Goal: Communication & Community: Connect with others

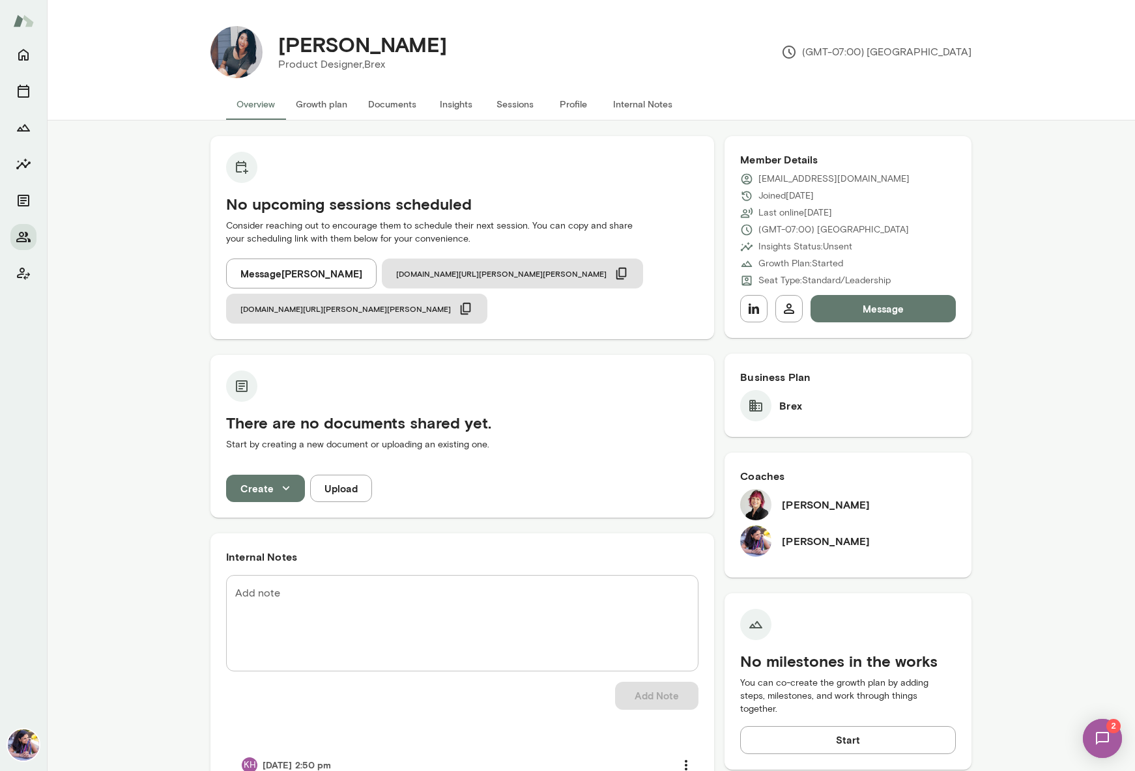
drag, startPoint x: 893, startPoint y: 506, endPoint x: 773, endPoint y: 509, distance: 119.9
click at [773, 509] on div "[PERSON_NAME]" at bounding box center [848, 504] width 216 height 31
copy h6 "[PERSON_NAME]"
click at [460, 270] on span "[DOMAIN_NAME][URL][PERSON_NAME][PERSON_NAME]" at bounding box center [501, 273] width 210 height 10
click at [744, 311] on button "button" at bounding box center [753, 308] width 27 height 27
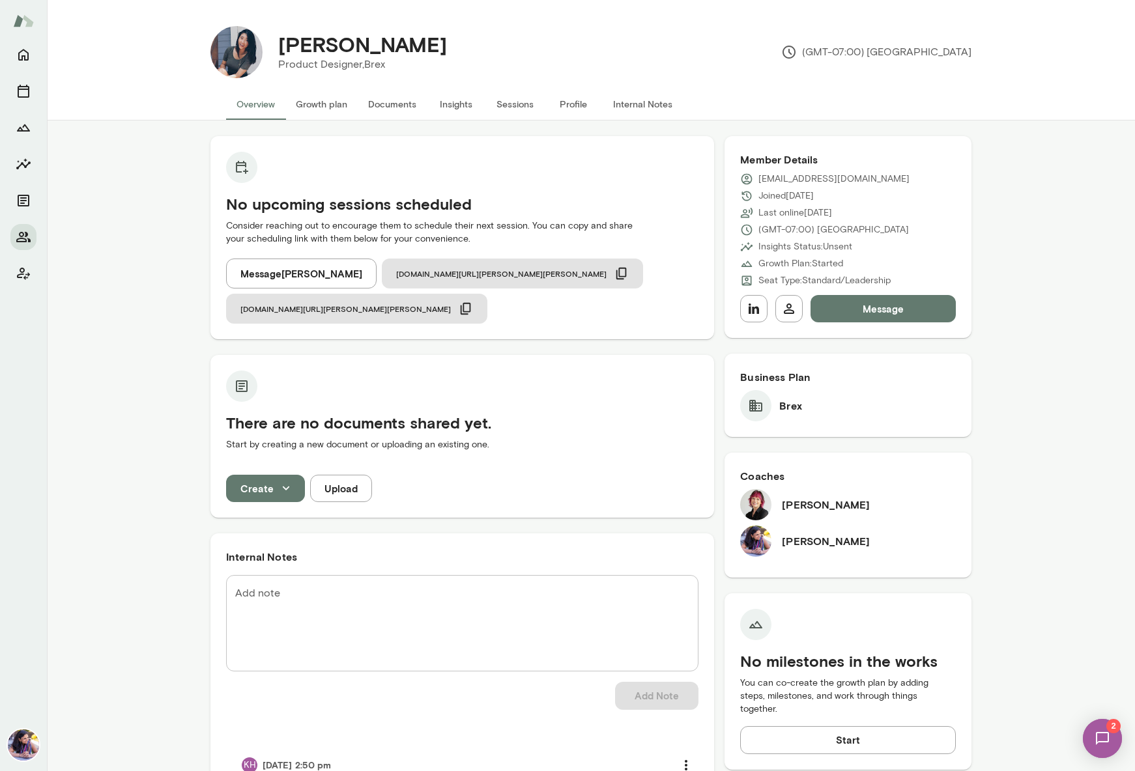
click at [644, 102] on button "Internal Notes" at bounding box center [642, 104] width 80 height 31
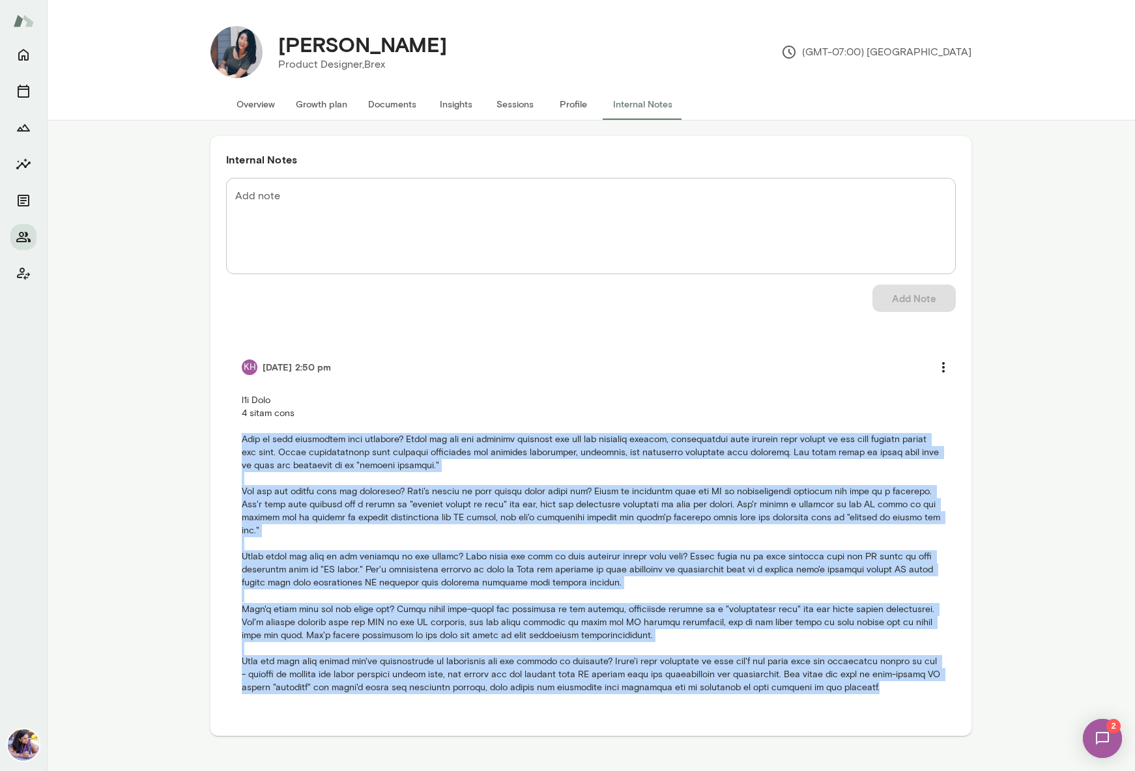
drag, startPoint x: 907, startPoint y: 672, endPoint x: 220, endPoint y: 446, distance: 723.0
click at [220, 446] on div "Internal Notes Add note * Add note Add Note KH [DATE] 2:50 pm" at bounding box center [590, 436] width 761 height 600
copy p "What is your experience with coaching? [PERSON_NAME] has not had official coach…"
click at [665, 646] on p at bounding box center [591, 544] width 698 height 300
drag, startPoint x: 908, startPoint y: 675, endPoint x: 240, endPoint y: 438, distance: 708.5
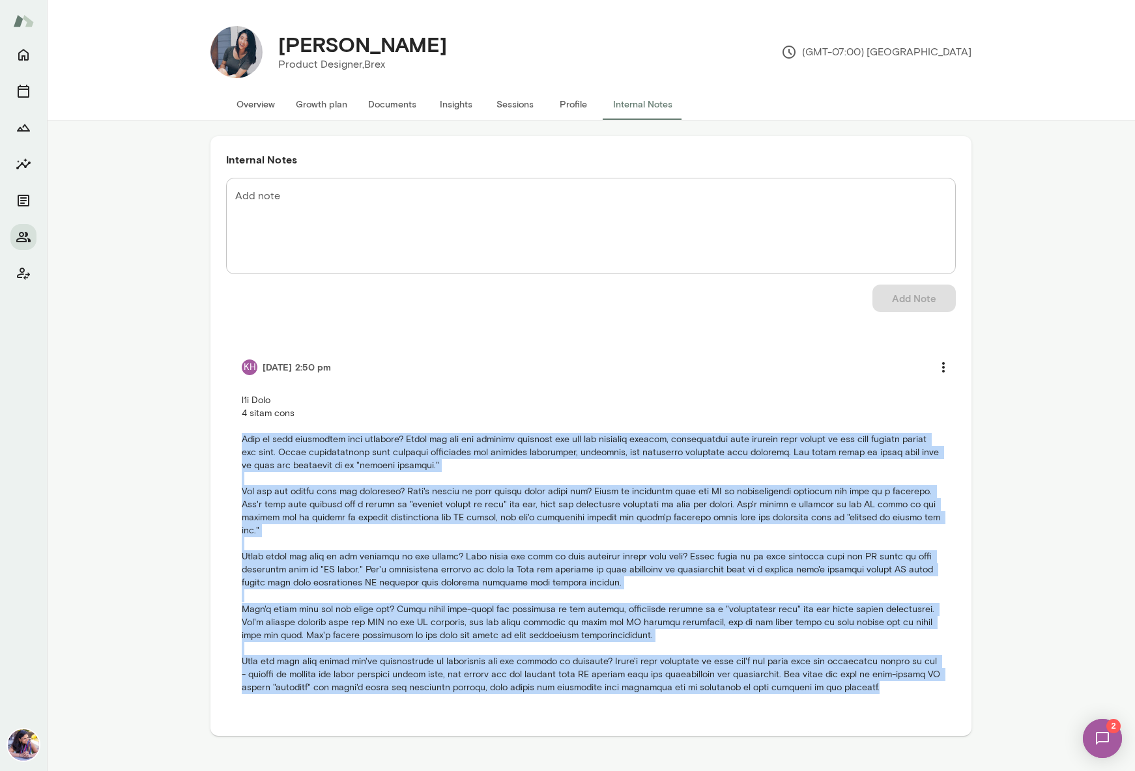
click at [240, 438] on li "KH [DATE] 2:50 pm" at bounding box center [591, 523] width 730 height 371
copy p "What is your experience with coaching? [PERSON_NAME] has not had official coach…"
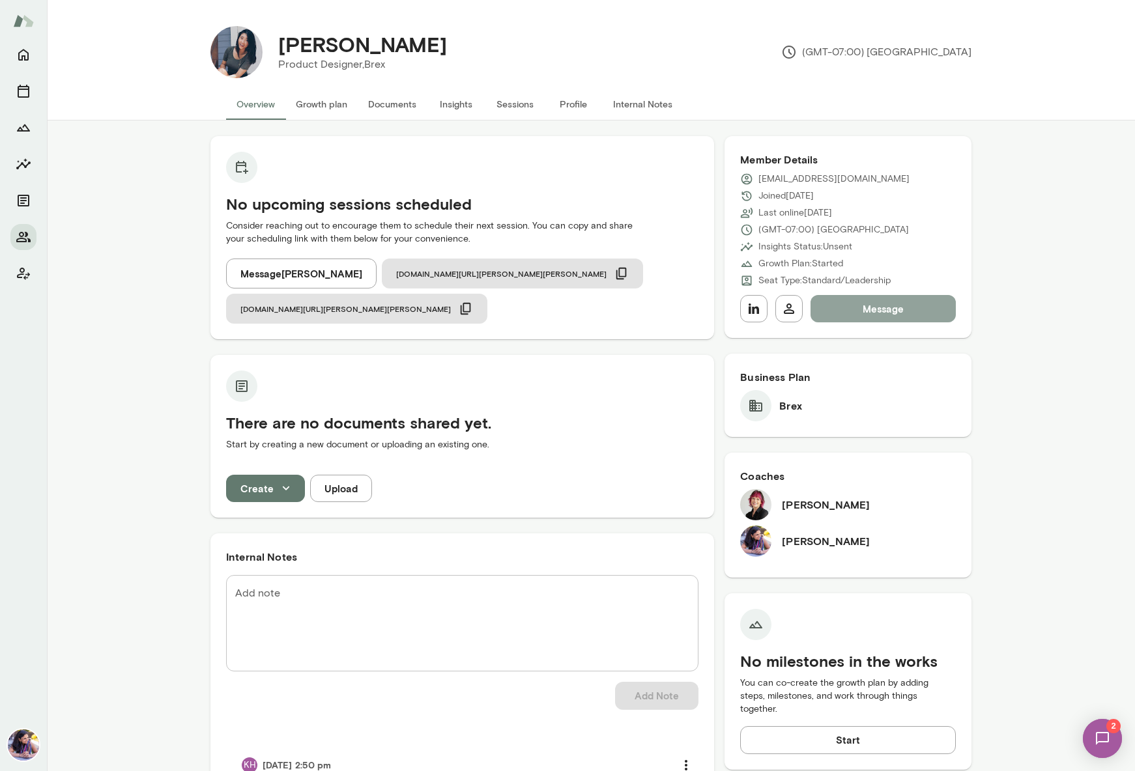
click at [866, 314] on button "Message" at bounding box center [882, 308] width 145 height 27
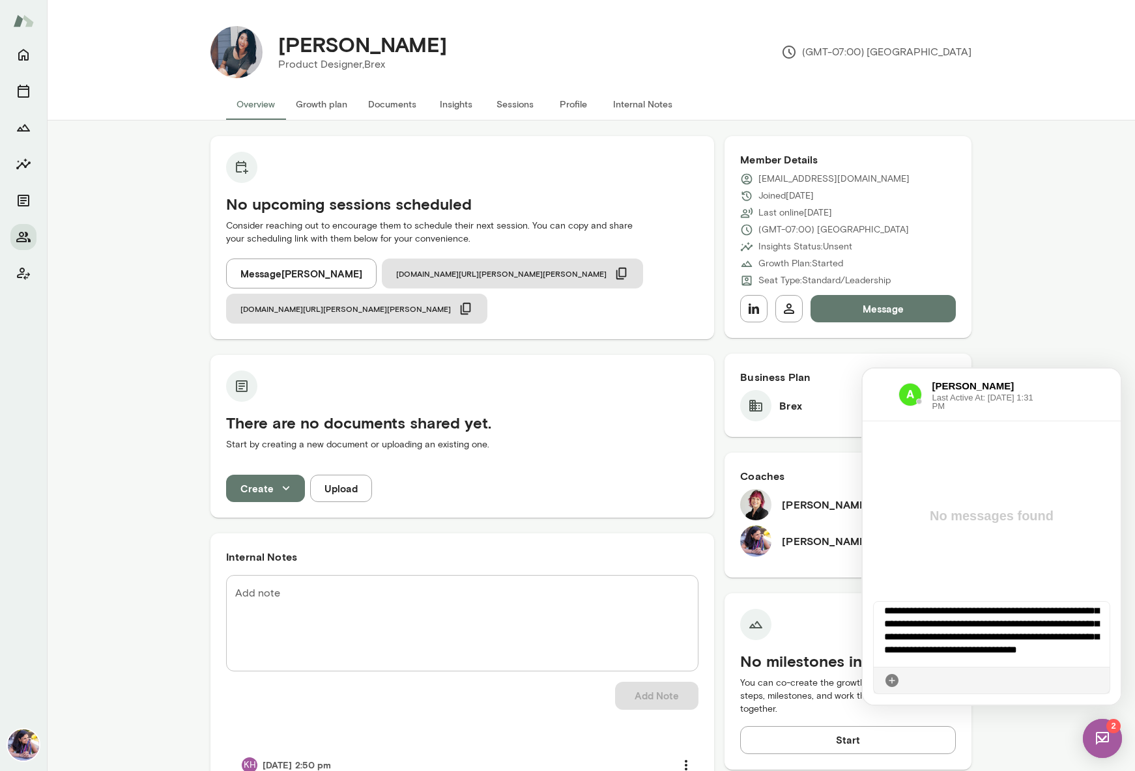
scroll to position [60, 0]
drag, startPoint x: 1083, startPoint y: 651, endPoint x: 1053, endPoint y: 649, distance: 29.4
click at [1053, 649] on div "**********" at bounding box center [991, 634] width 236 height 65
click at [1099, 681] on icon at bounding box center [1099, 681] width 0 height 0
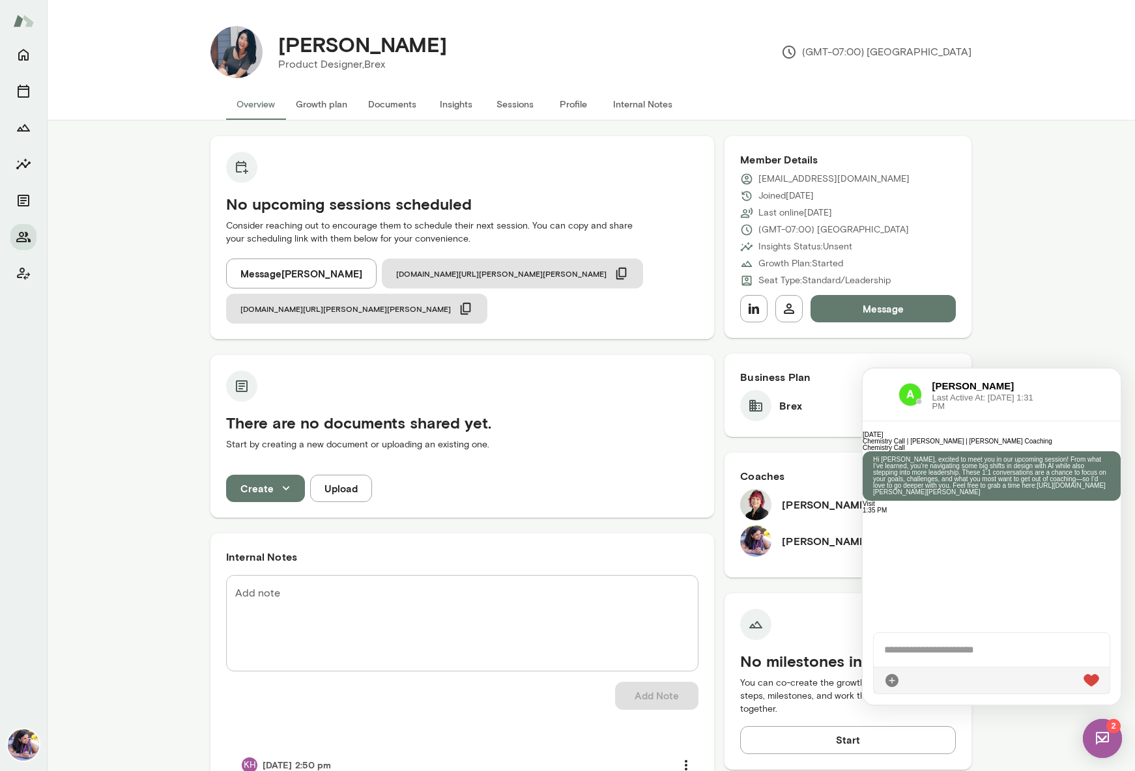
click at [1103, 739] on img at bounding box center [1102, 738] width 39 height 39
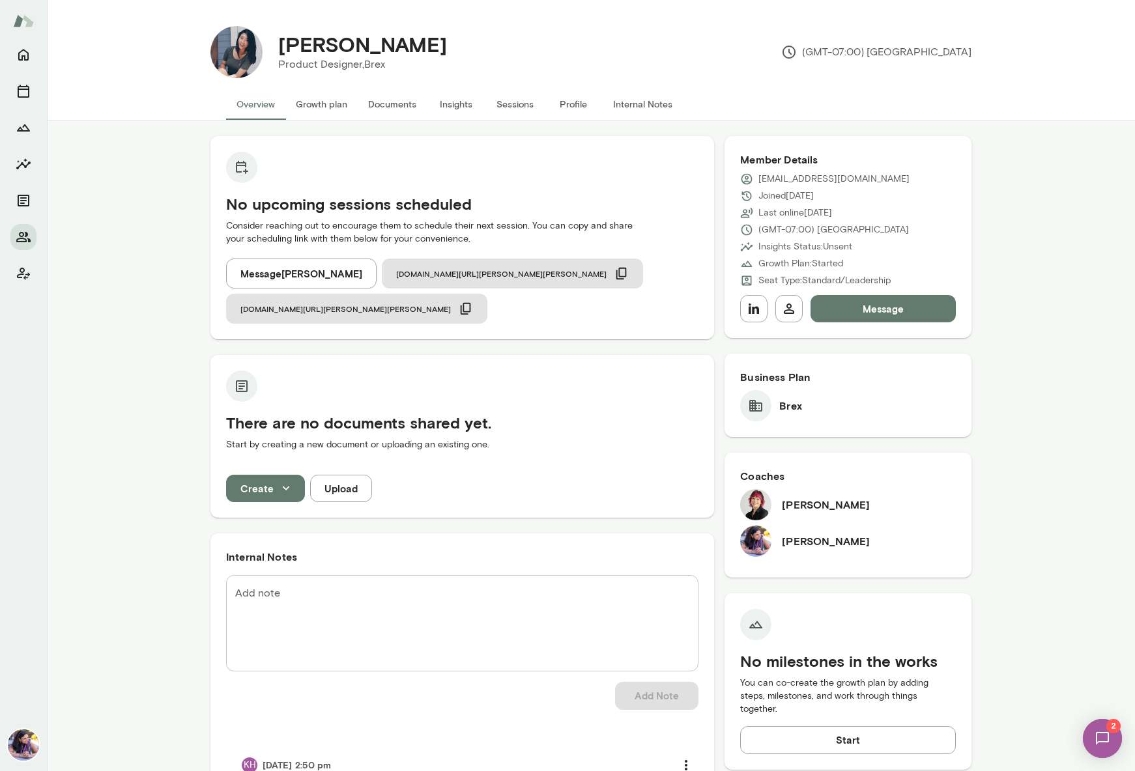
click at [1103, 737] on img at bounding box center [1101, 738] width 53 height 53
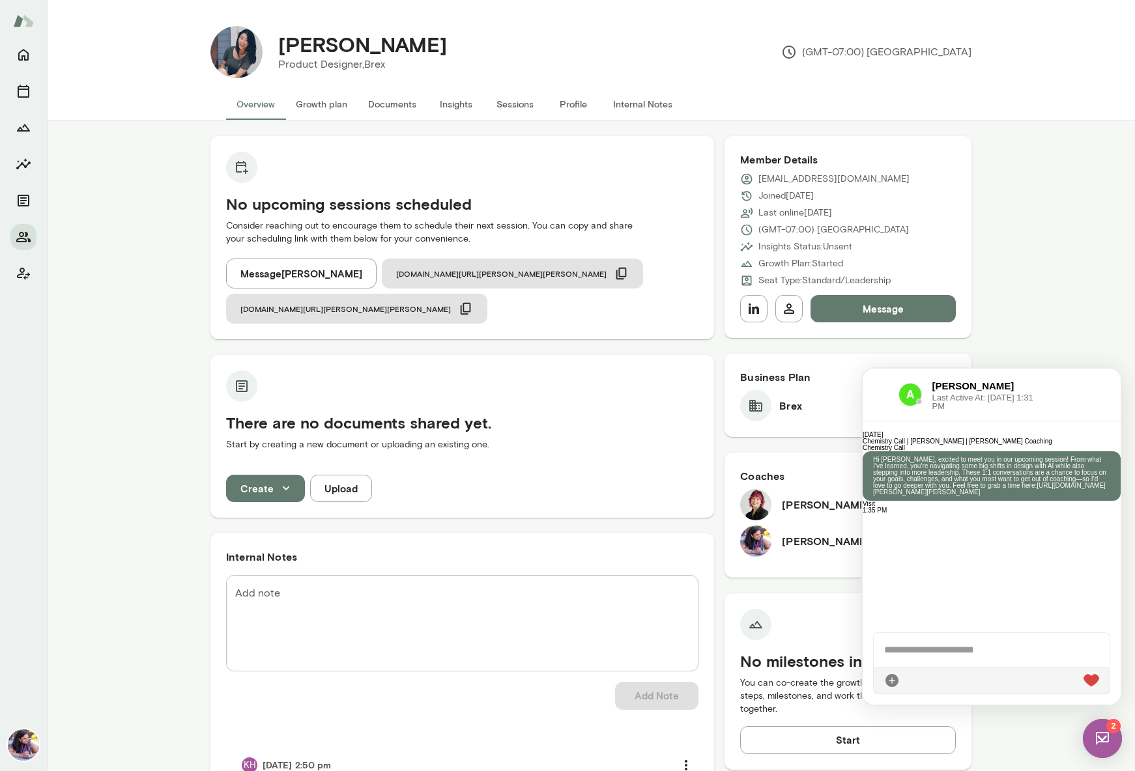
scroll to position [205, 0]
click at [1110, 724] on span "2" at bounding box center [1113, 726] width 14 height 14
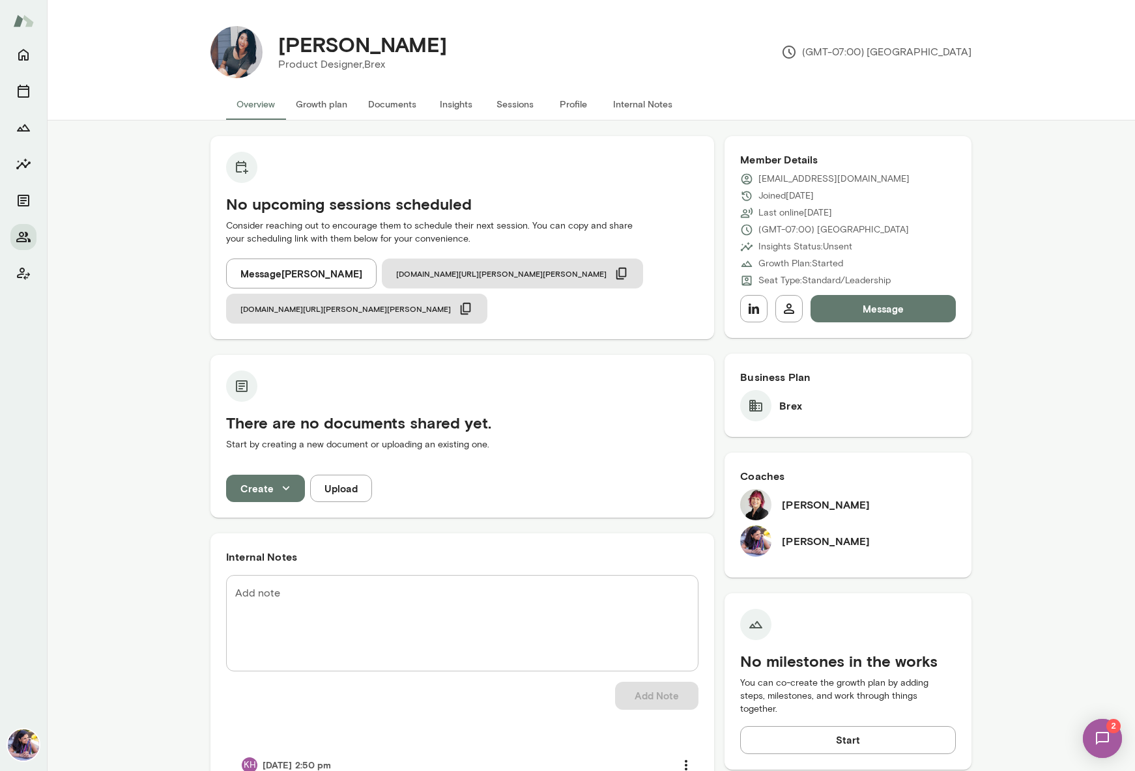
click at [1110, 724] on span "2" at bounding box center [1113, 726] width 14 height 14
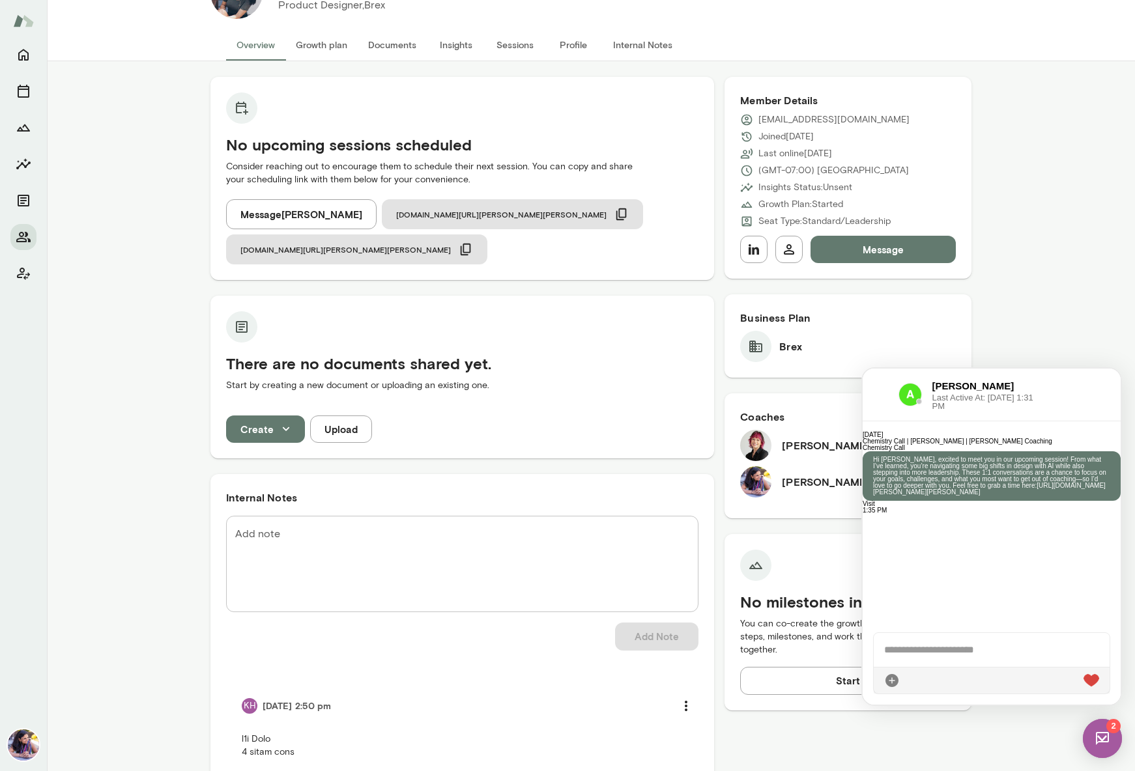
scroll to position [0, 0]
